Goal: Navigation & Orientation: Find specific page/section

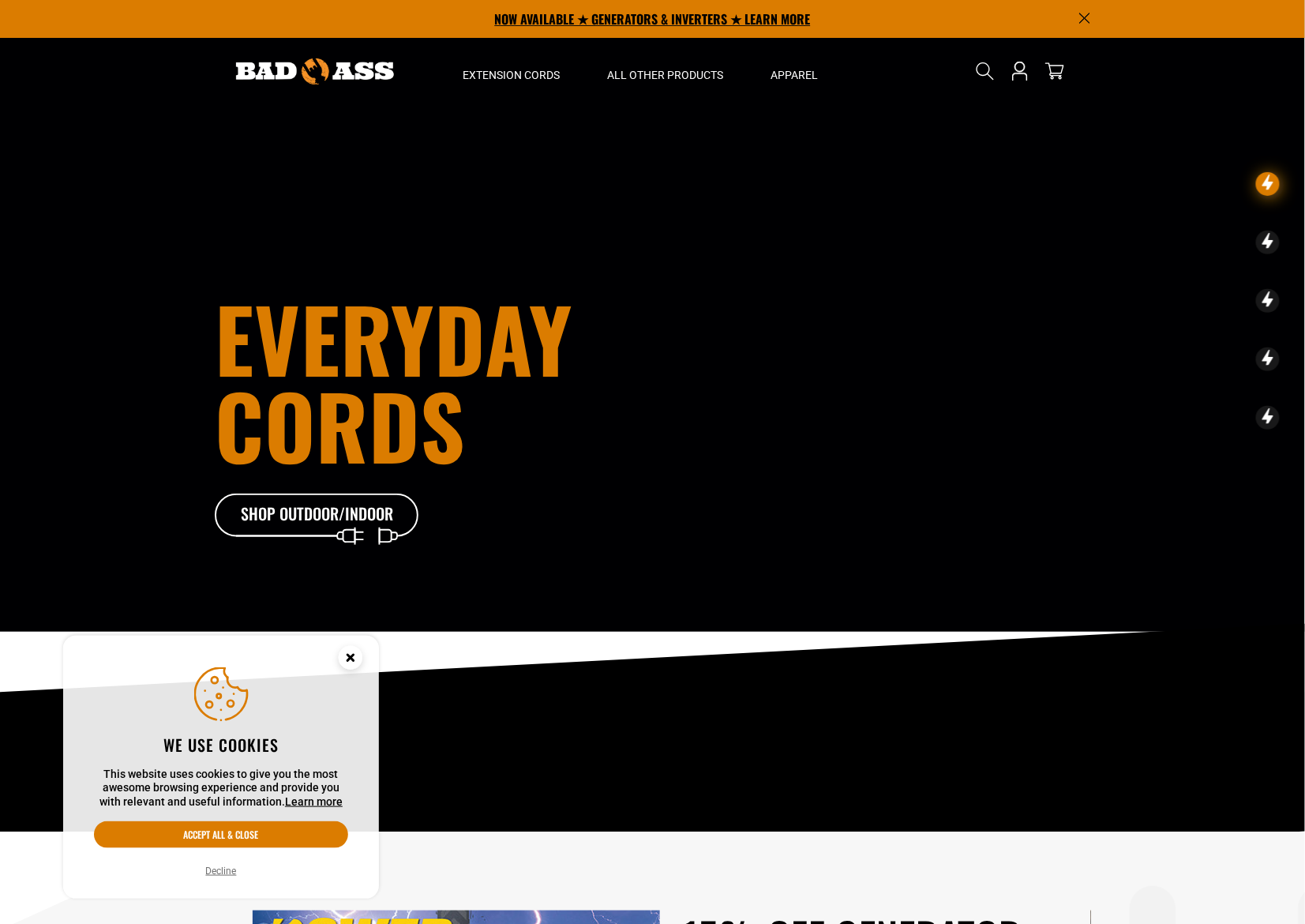
click at [638, 21] on p "NOW AVAILABLE ★ GENERATORS & INVERTERS ★ LEARN MORE" at bounding box center [653, 19] width 876 height 38
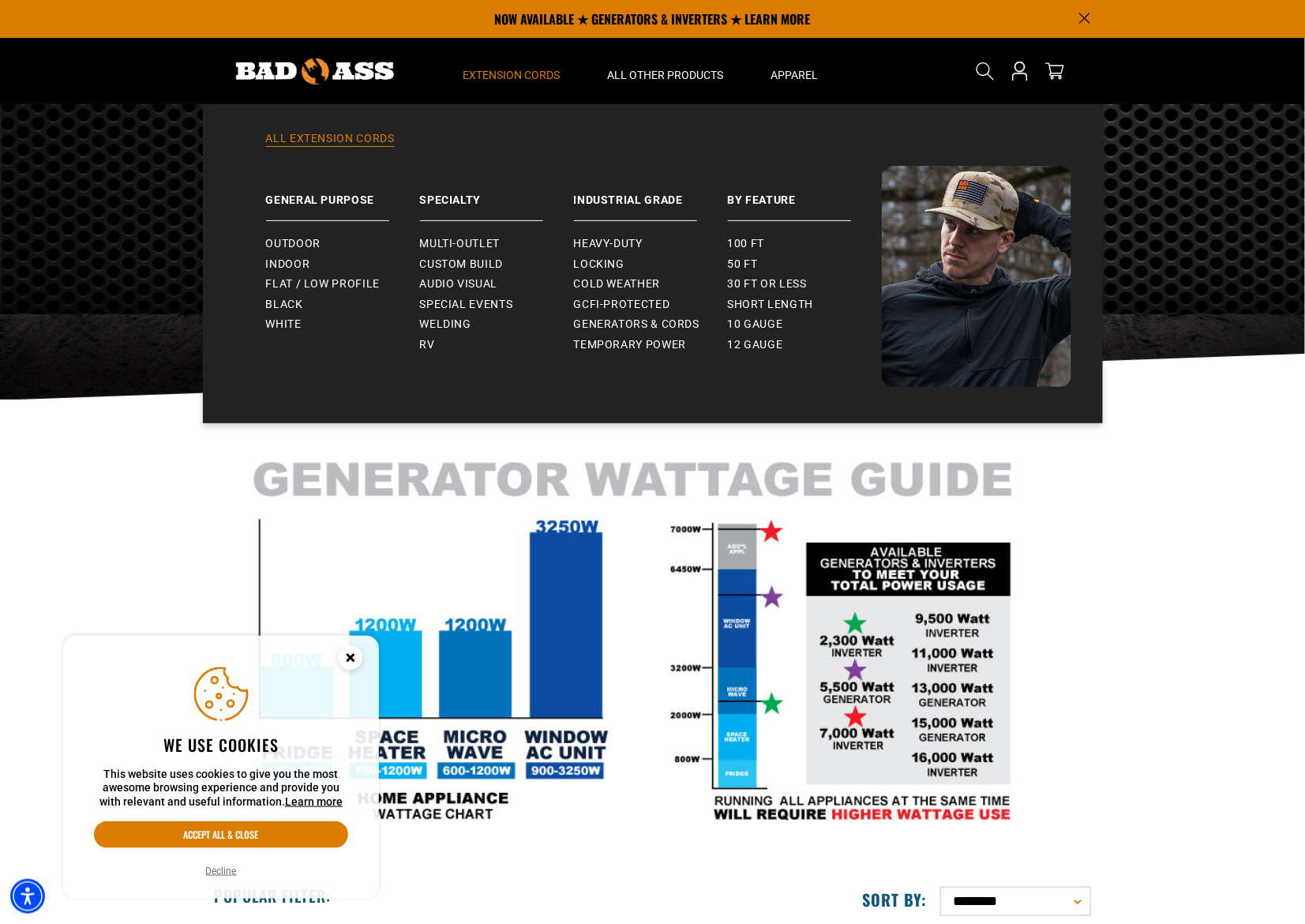
click at [365, 134] on link "All Extension Cords" at bounding box center [653, 148] width 837 height 35
